Goal: Download file/media

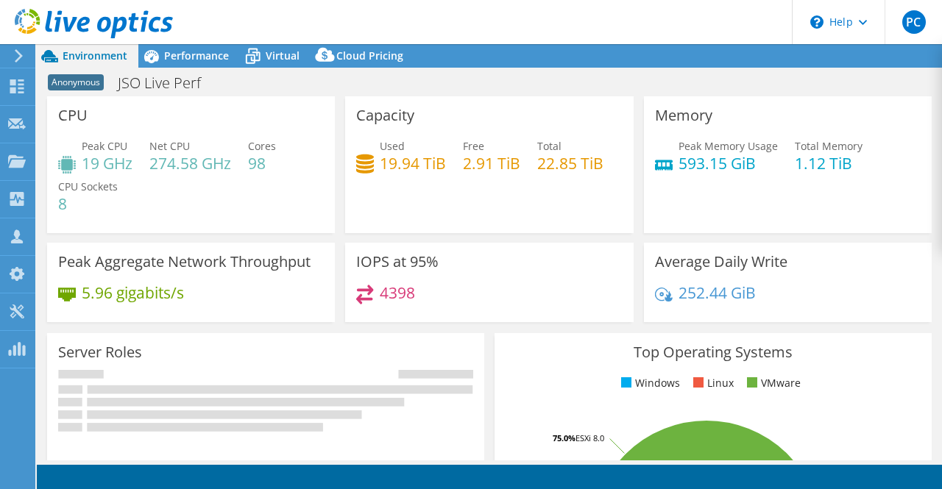
select select "USD"
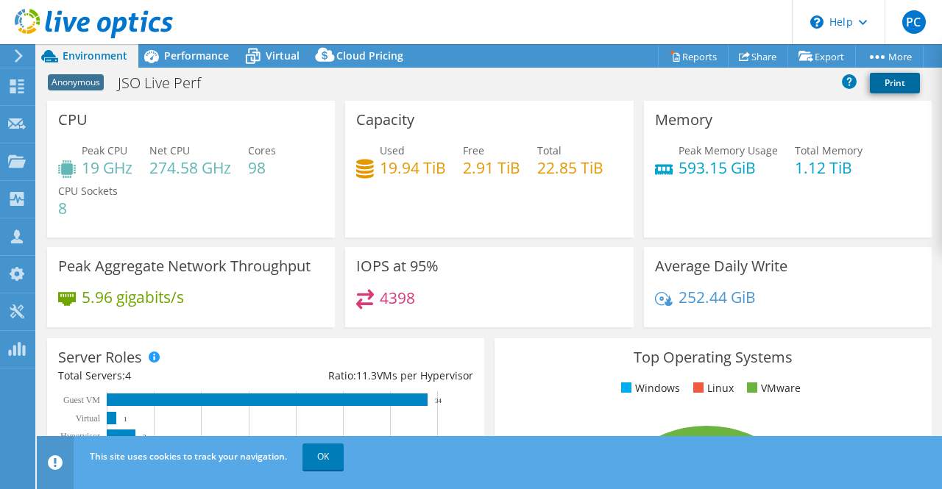
click at [887, 83] on link "Print" at bounding box center [895, 83] width 50 height 21
click at [703, 60] on link "Reports" at bounding box center [693, 56] width 71 height 23
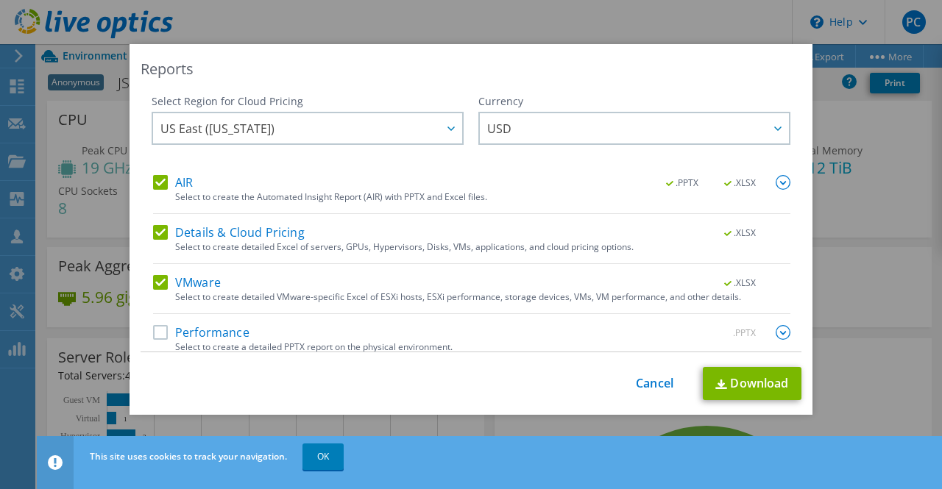
scroll to position [10, 0]
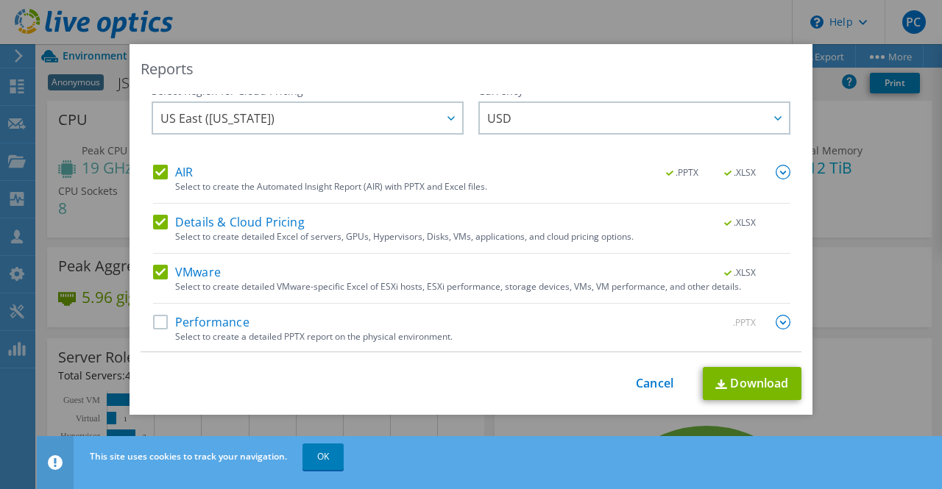
click at [153, 321] on label "Performance" at bounding box center [201, 322] width 96 height 15
click at [0, 0] on input "Performance" at bounding box center [0, 0] width 0 height 0
click at [737, 382] on link "Download" at bounding box center [752, 383] width 99 height 33
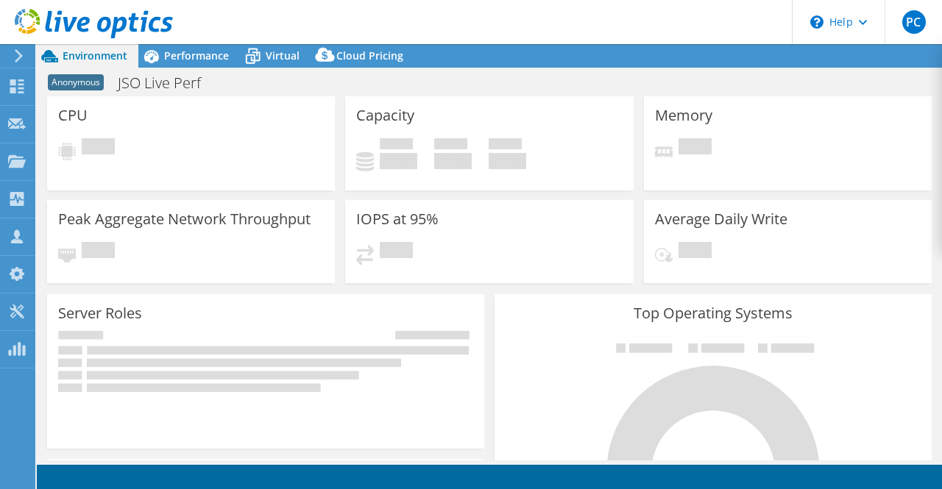
select select "USD"
